Goal: Task Accomplishment & Management: Complete application form

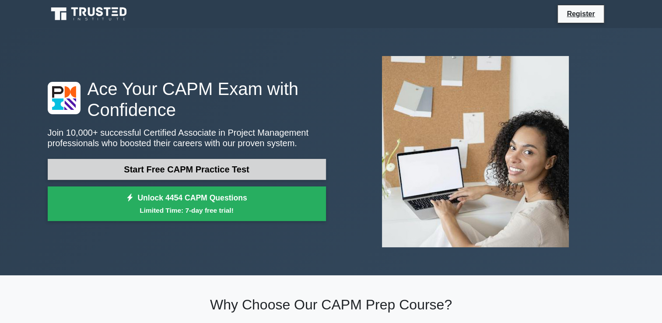
click at [193, 169] on link "Start Free CAPM Practice Test" at bounding box center [187, 169] width 278 height 21
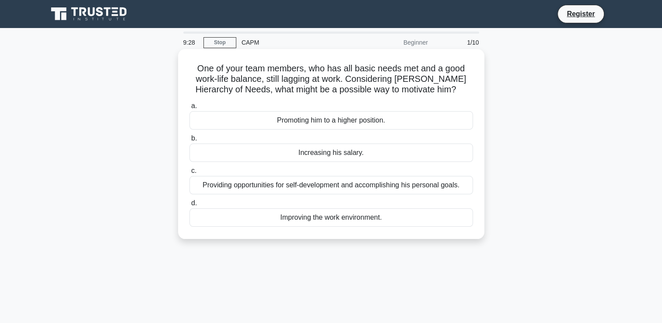
click at [277, 182] on div "Providing opportunities for self-development and accomplishing his personal goa…" at bounding box center [331, 185] width 284 height 18
click at [189, 174] on input "c. Providing opportunities for self-development and accomplishing his personal …" at bounding box center [189, 171] width 0 height 6
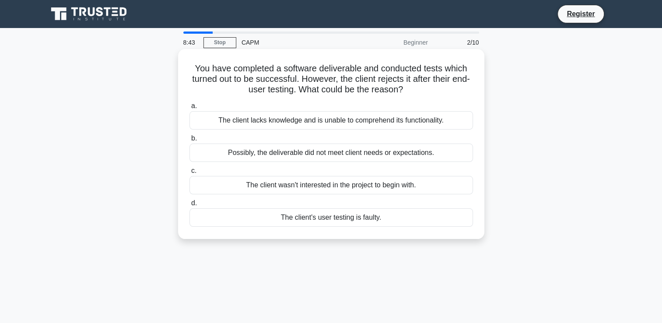
click at [399, 155] on div "Possibly, the deliverable did not meet client needs or expectations." at bounding box center [331, 153] width 284 height 18
click at [189, 141] on input "b. Possibly, the deliverable did not meet client needs or expectations." at bounding box center [189, 139] width 0 height 6
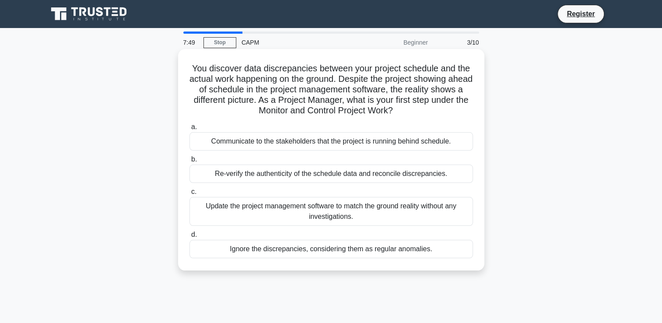
click at [327, 176] on div "Re-verify the authenticity of the schedule data and reconcile discrepancies." at bounding box center [331, 174] width 284 height 18
click at [189, 162] on input "b. Re-verify the authenticity of the schedule data and reconcile discrepancies." at bounding box center [189, 160] width 0 height 6
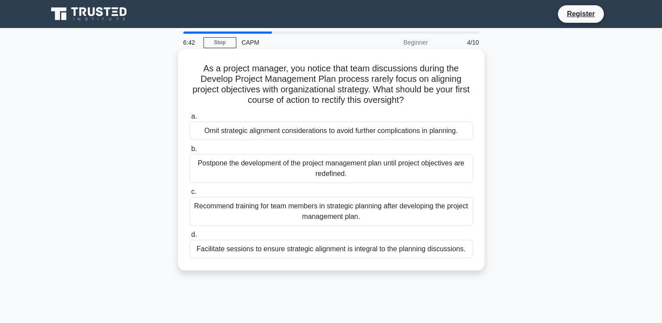
click at [277, 251] on div "Facilitate sessions to ensure strategic alignment is integral to the planning d…" at bounding box center [331, 249] width 284 height 18
click at [189, 238] on input "d. Facilitate sessions to ensure strategic alignment is integral to the plannin…" at bounding box center [189, 235] width 0 height 6
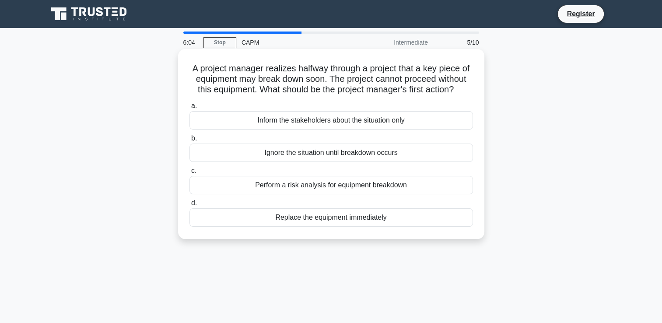
click at [381, 194] on div "Perform a risk analysis for equipment breakdown" at bounding box center [331, 185] width 284 height 18
click at [189, 174] on input "c. Perform a risk analysis for equipment breakdown" at bounding box center [189, 171] width 0 height 6
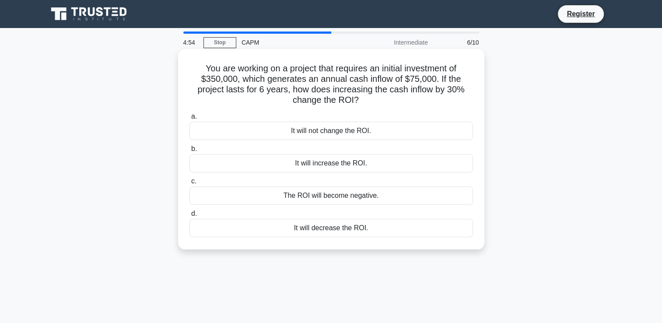
click at [320, 165] on div "It will increase the ROI." at bounding box center [331, 163] width 284 height 18
click at [189, 152] on input "b. It will increase the ROI." at bounding box center [189, 149] width 0 height 6
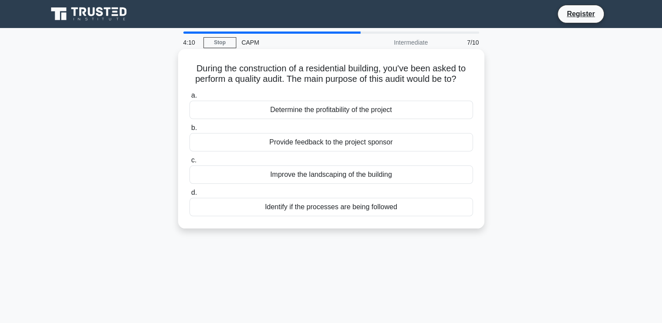
click at [356, 209] on div "Identify if the processes are being followed" at bounding box center [331, 207] width 284 height 18
click at [189, 196] on input "d. Identify if the processes are being followed" at bounding box center [189, 193] width 0 height 6
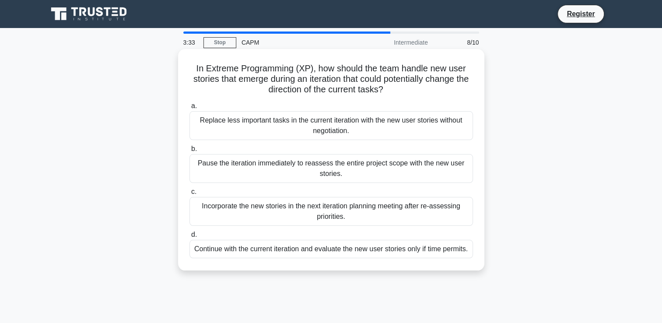
click at [377, 214] on div "Incorporate the new stories in the next iteration planning meeting after re-ass…" at bounding box center [331, 211] width 284 height 29
click at [189, 195] on input "c. Incorporate the new stories in the next iteration planning meeting after re-…" at bounding box center [189, 192] width 0 height 6
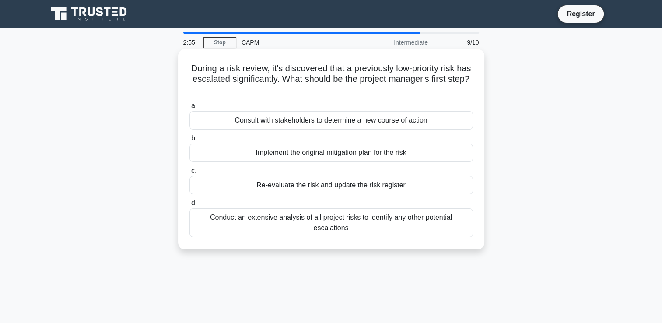
click at [361, 185] on div "Re-evaluate the risk and update the risk register" at bounding box center [331, 185] width 284 height 18
click at [189, 174] on input "c. Re-evaluate the risk and update the risk register" at bounding box center [189, 171] width 0 height 6
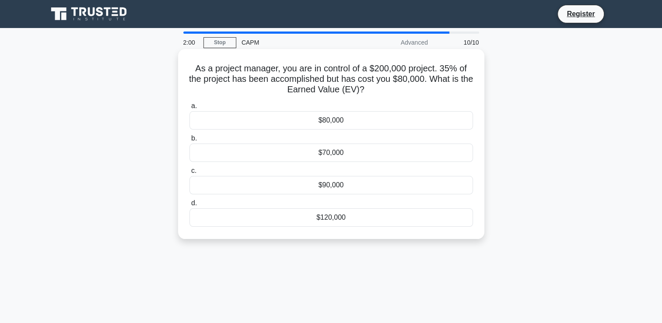
click at [337, 154] on div "$70,000" at bounding box center [331, 153] width 284 height 18
click at [189, 141] on input "b. $70,000" at bounding box center [189, 139] width 0 height 6
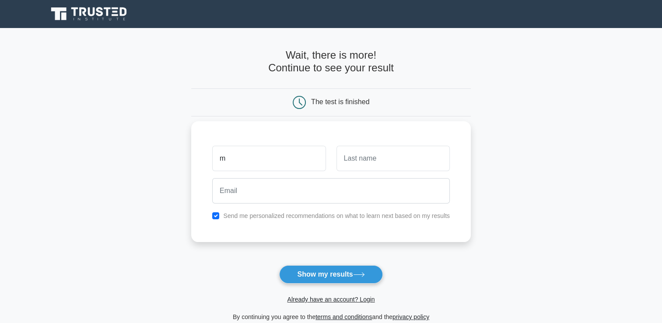
type input "mhawu"
type input "masuku"
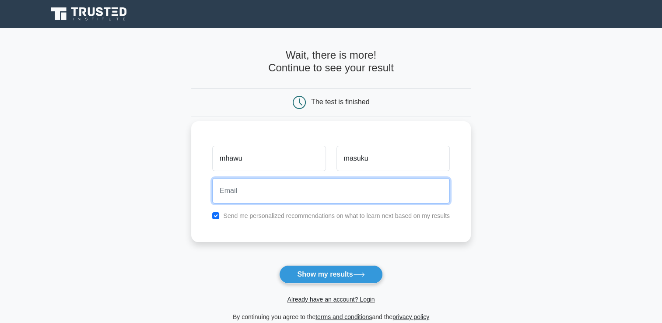
type input "[EMAIL_ADDRESS][DOMAIN_NAME]"
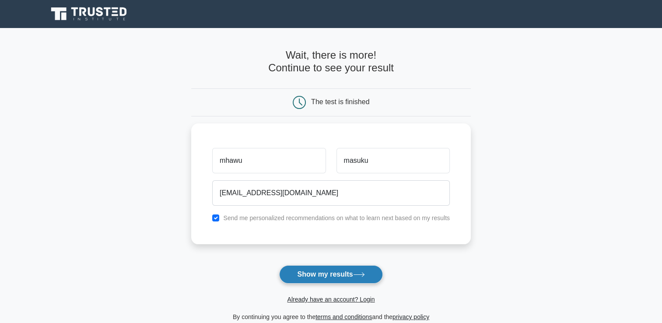
click at [306, 274] on button "Show my results" at bounding box center [330, 274] width 103 height 18
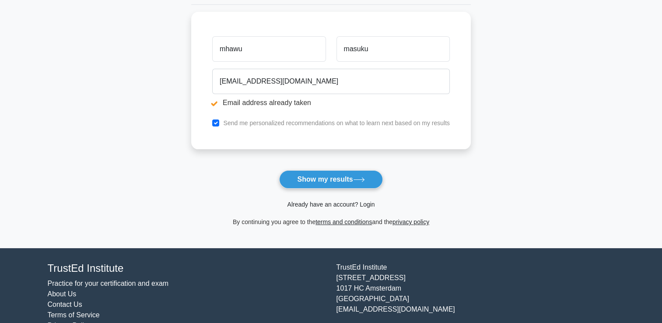
scroll to position [165, 0]
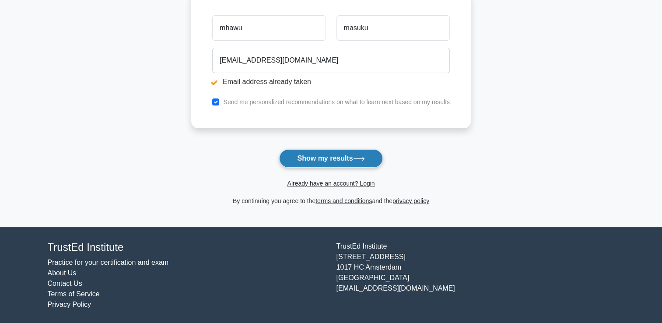
click at [343, 160] on button "Show my results" at bounding box center [330, 158] width 103 height 18
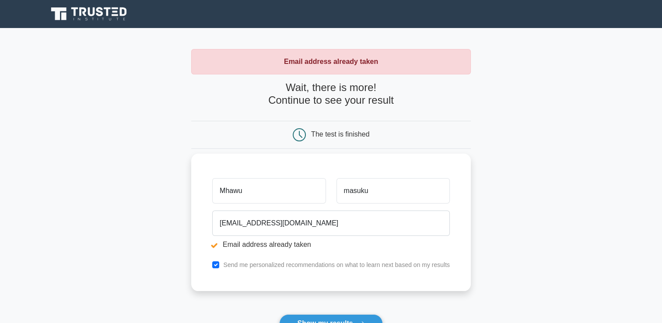
type input "Mhawu"
click at [347, 189] on input "masuku" at bounding box center [392, 190] width 113 height 25
click at [279, 314] on button "Show my results" at bounding box center [330, 323] width 103 height 18
click at [350, 190] on input "masuku" at bounding box center [392, 190] width 113 height 25
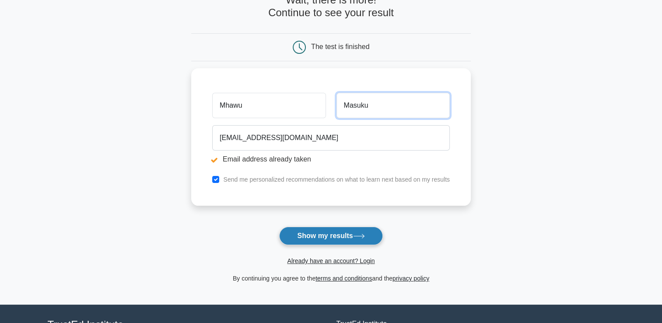
type input "Masuku"
click at [328, 240] on button "Show my results" at bounding box center [330, 236] width 103 height 18
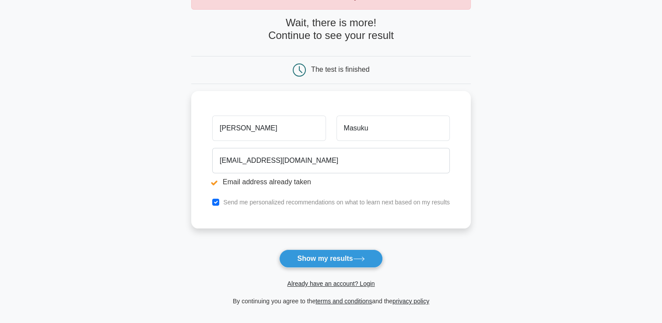
scroll to position [131, 0]
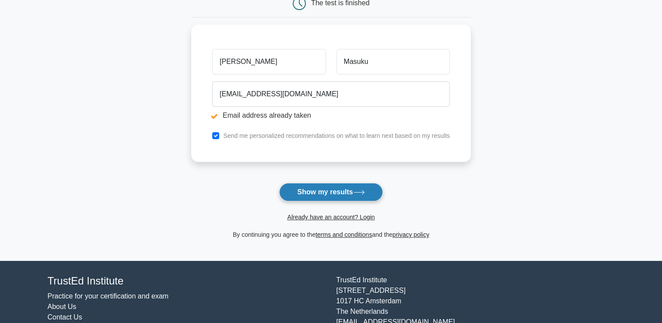
type input "Mhawu Samson"
click at [309, 190] on button "Show my results" at bounding box center [330, 192] width 103 height 18
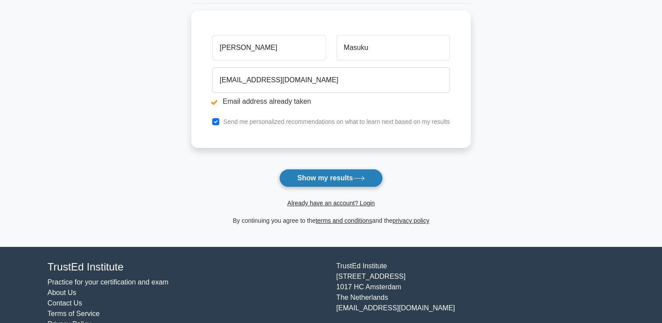
scroll to position [165, 0]
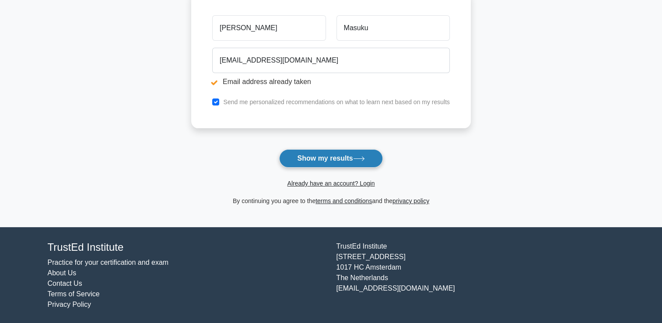
click at [324, 160] on button "Show my results" at bounding box center [330, 158] width 103 height 18
